Goal: Task Accomplishment & Management: Complete application form

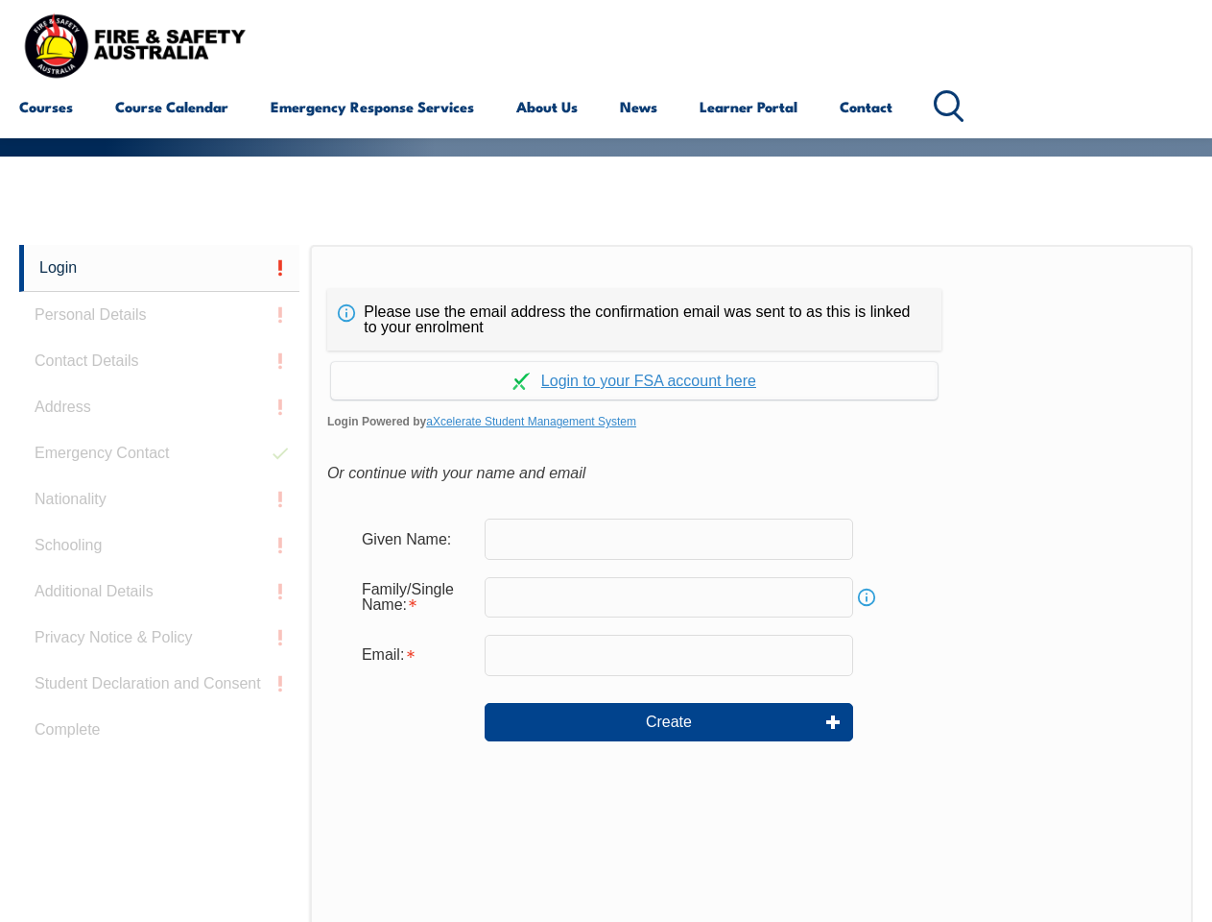
click at [606, 293] on div "Please use the email address the confirmation email was sent to as this is link…" at bounding box center [634, 319] width 614 height 61
click at [606, 583] on input "text" at bounding box center [669, 597] width 369 height 40
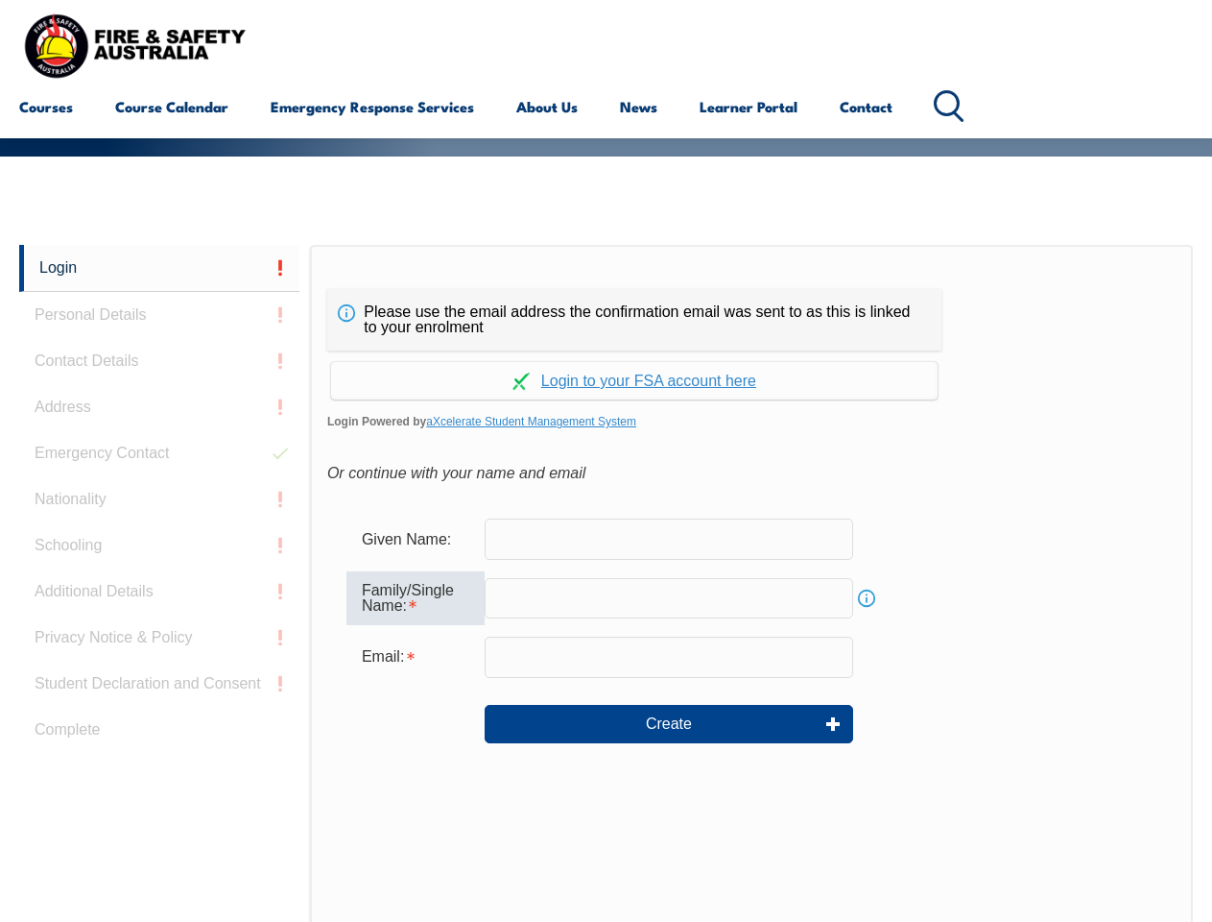
click at [159, 268] on link "Login" at bounding box center [159, 268] width 280 height 47
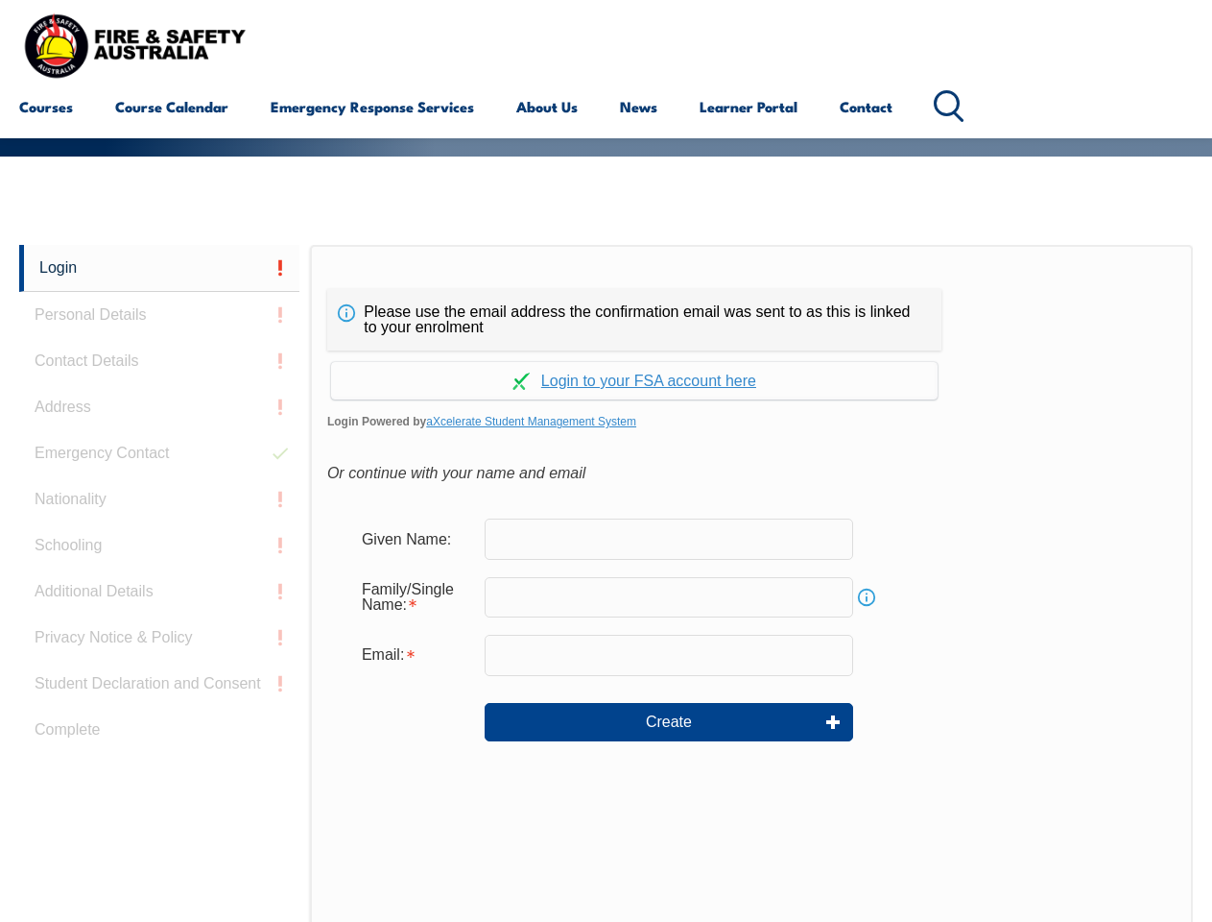
click at [159, 315] on div "Login Personal Details Contact Details Address Emergency Contact Nationality Sc…" at bounding box center [164, 724] width 291 height 959
click at [159, 361] on div "Login Personal Details Contact Details Address Emergency Contact Nationality Sc…" at bounding box center [164, 724] width 291 height 959
click at [159, 407] on div "Login Personal Details Contact Details Address Emergency Contact Nationality Sc…" at bounding box center [164, 724] width 291 height 959
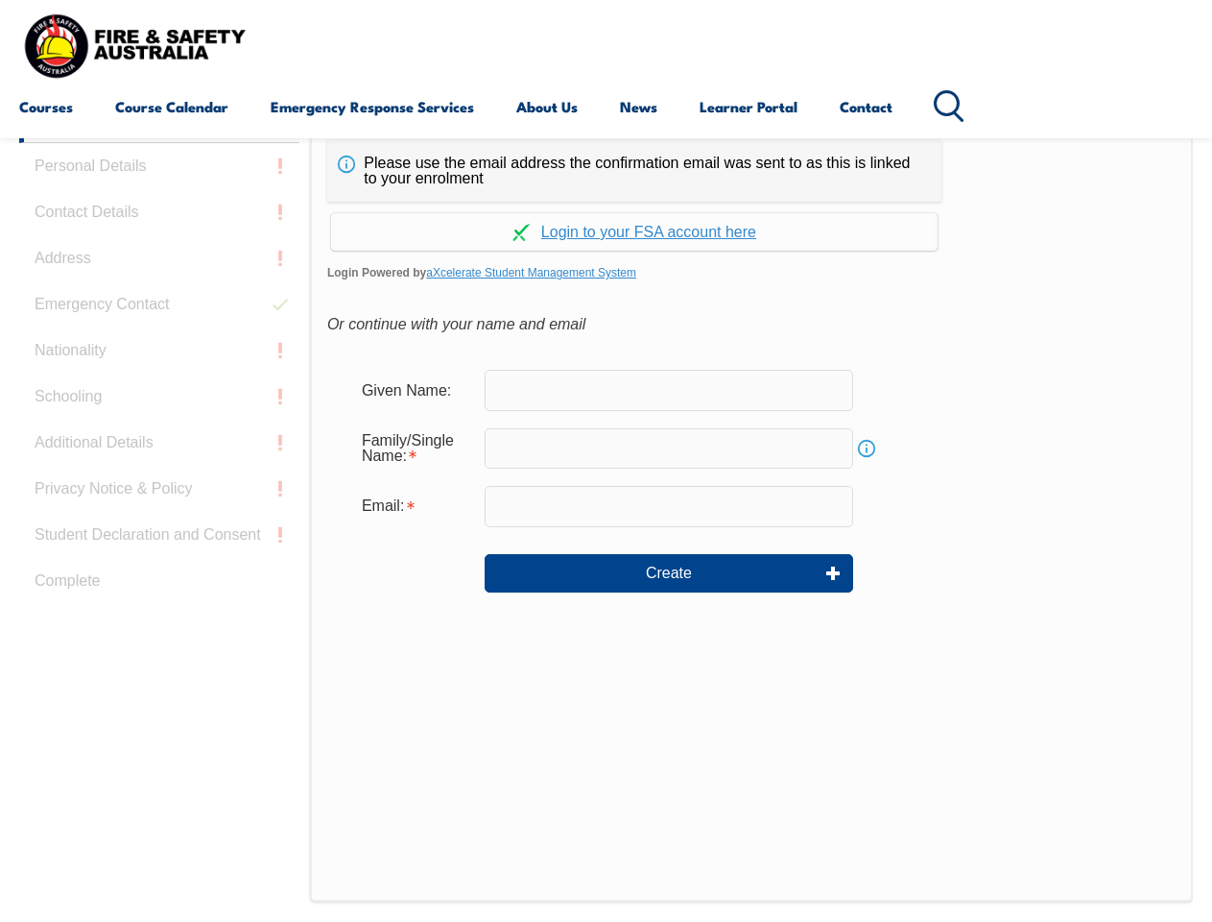
click at [159, 453] on div "Login Personal Details Contact Details Address Emergency Contact Nationality Sc…" at bounding box center [164, 575] width 291 height 959
click at [159, 499] on div "Login Personal Details Contact Details Address Emergency Contact Nationality Sc…" at bounding box center [164, 575] width 291 height 959
click at [159, 545] on div "Login Personal Details Contact Details Address Emergency Contact Nationality Sc…" at bounding box center [164, 575] width 291 height 959
click at [159, 591] on div "Login Personal Details Contact Details Address Emergency Contact Nationality Sc…" at bounding box center [164, 575] width 291 height 959
